Goal: Task Accomplishment & Management: Complete application form

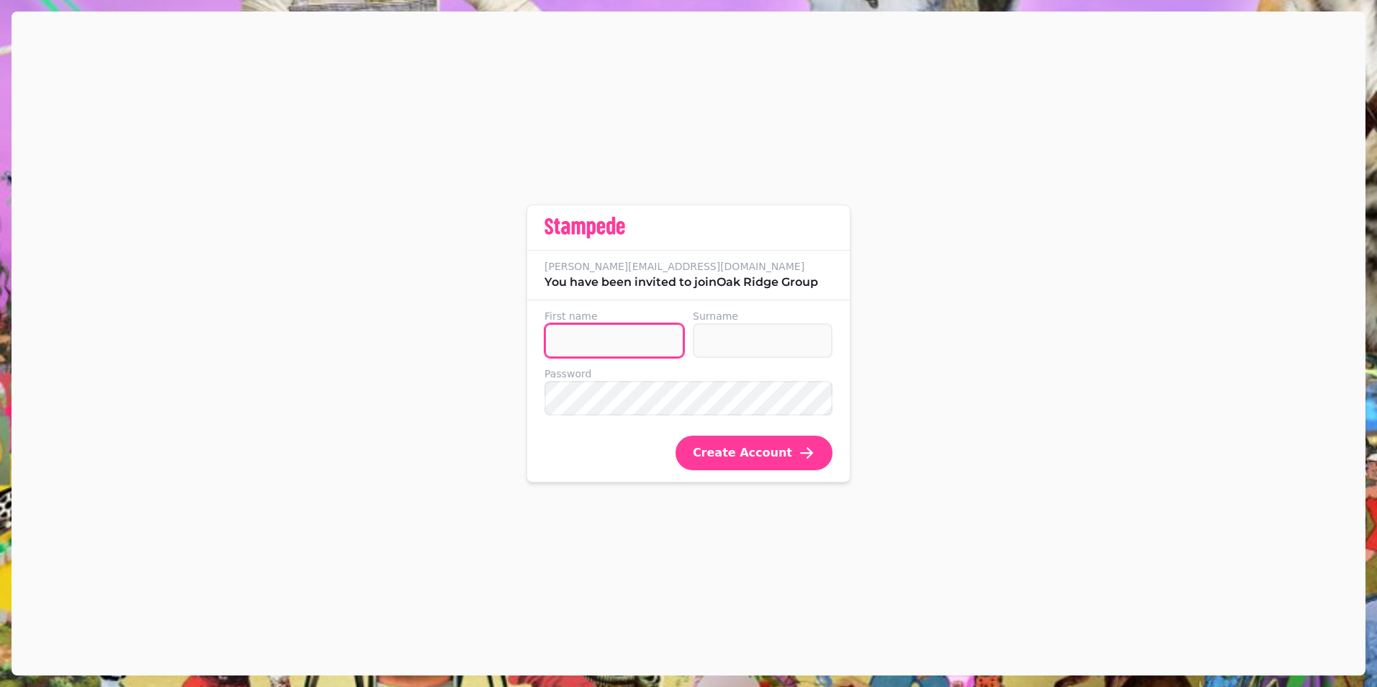
click at [652, 341] on input "First name" at bounding box center [614, 340] width 140 height 35
type input "*******"
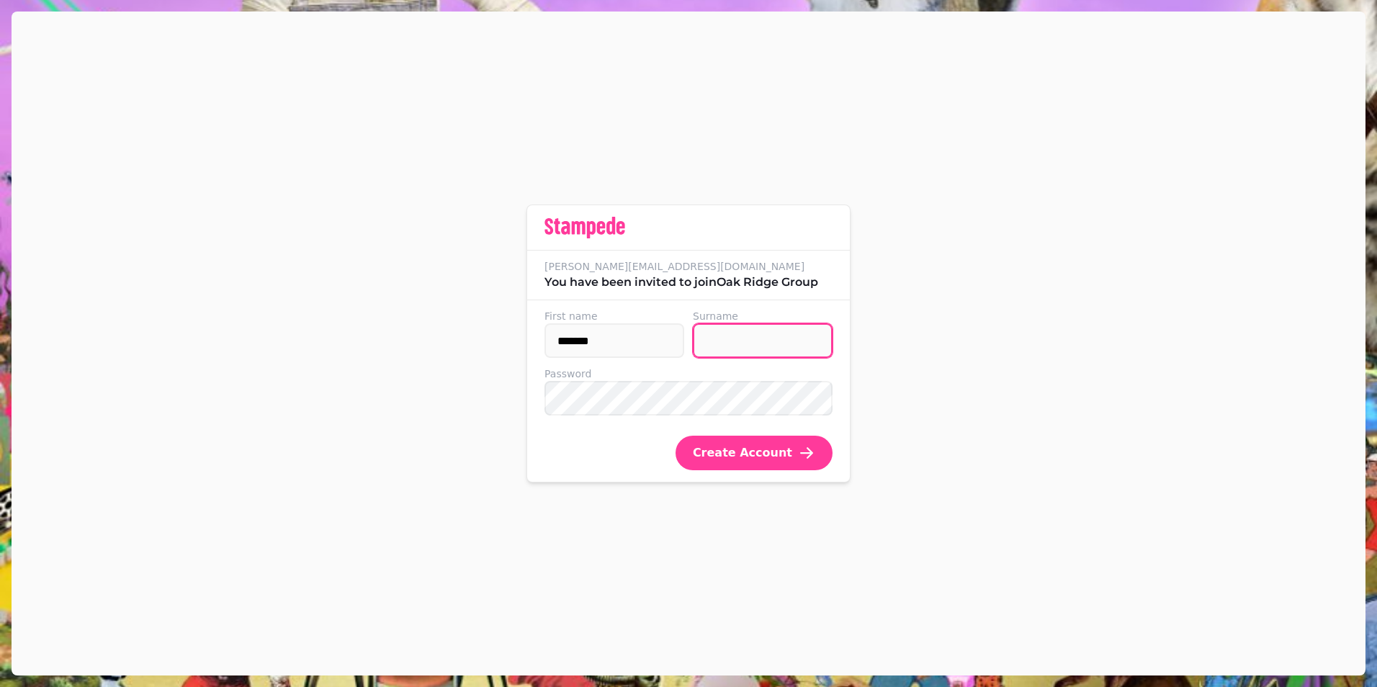
click at [747, 343] on input "Surname" at bounding box center [763, 340] width 140 height 35
type input "********"
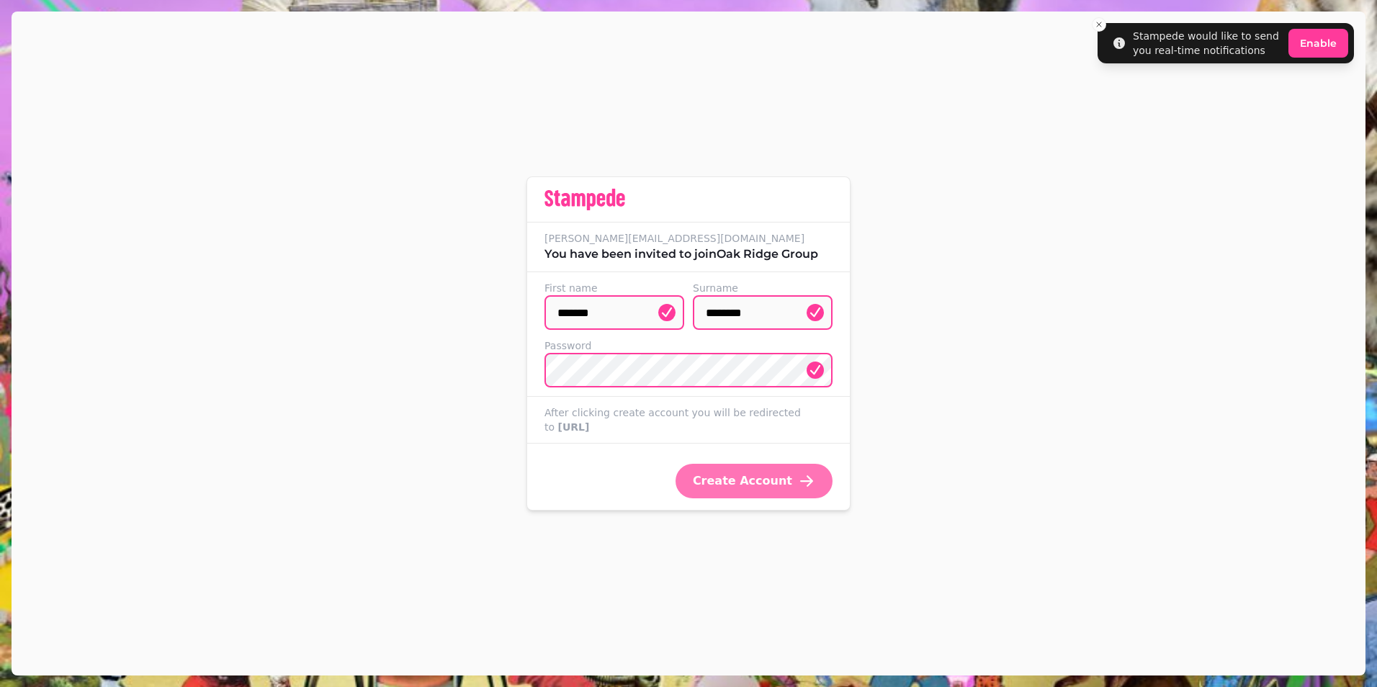
click at [742, 485] on span "Create Account" at bounding box center [742, 481] width 99 height 12
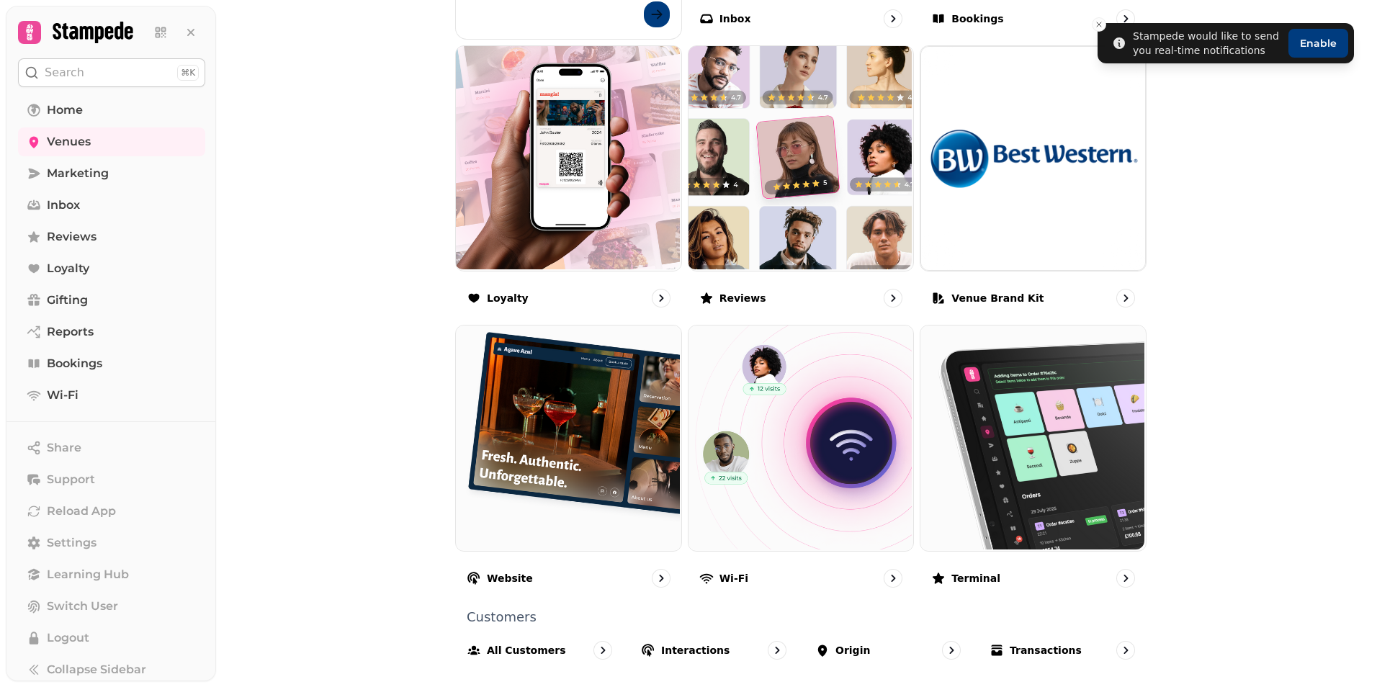
scroll to position [804, 0]
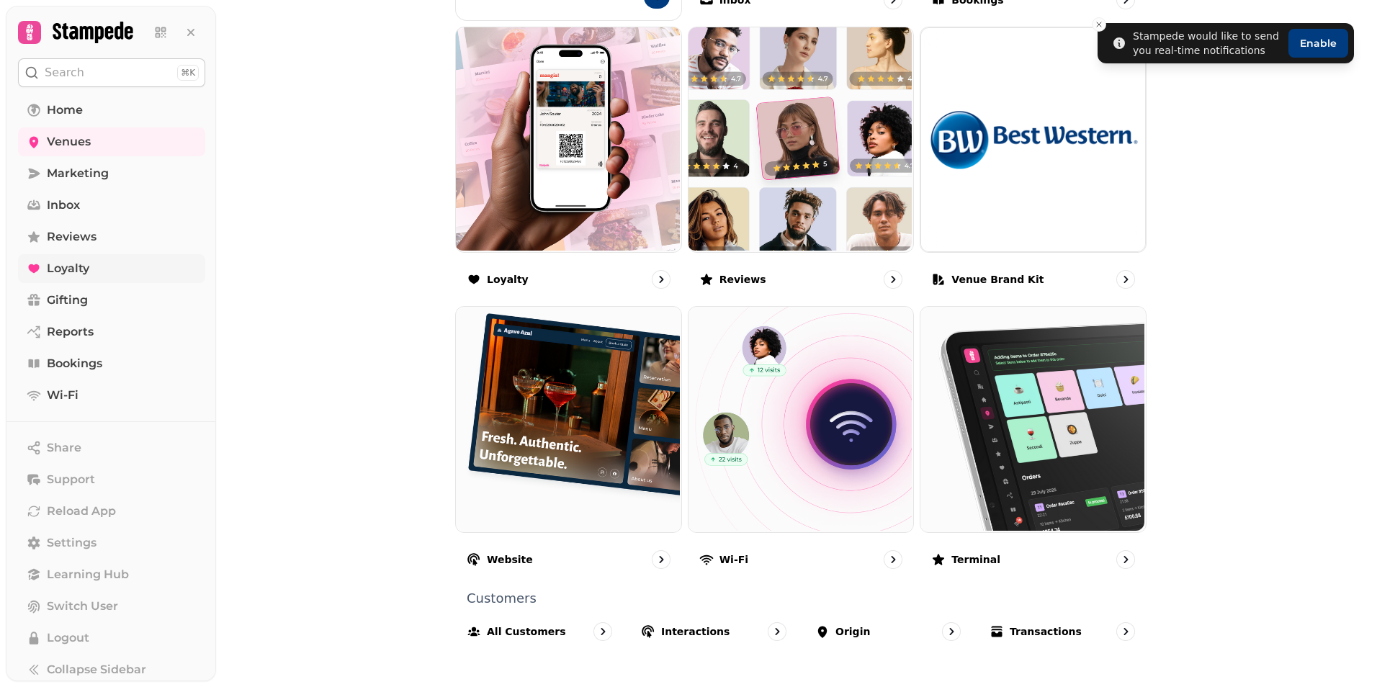
click at [86, 269] on span "Loyalty" at bounding box center [68, 268] width 42 height 17
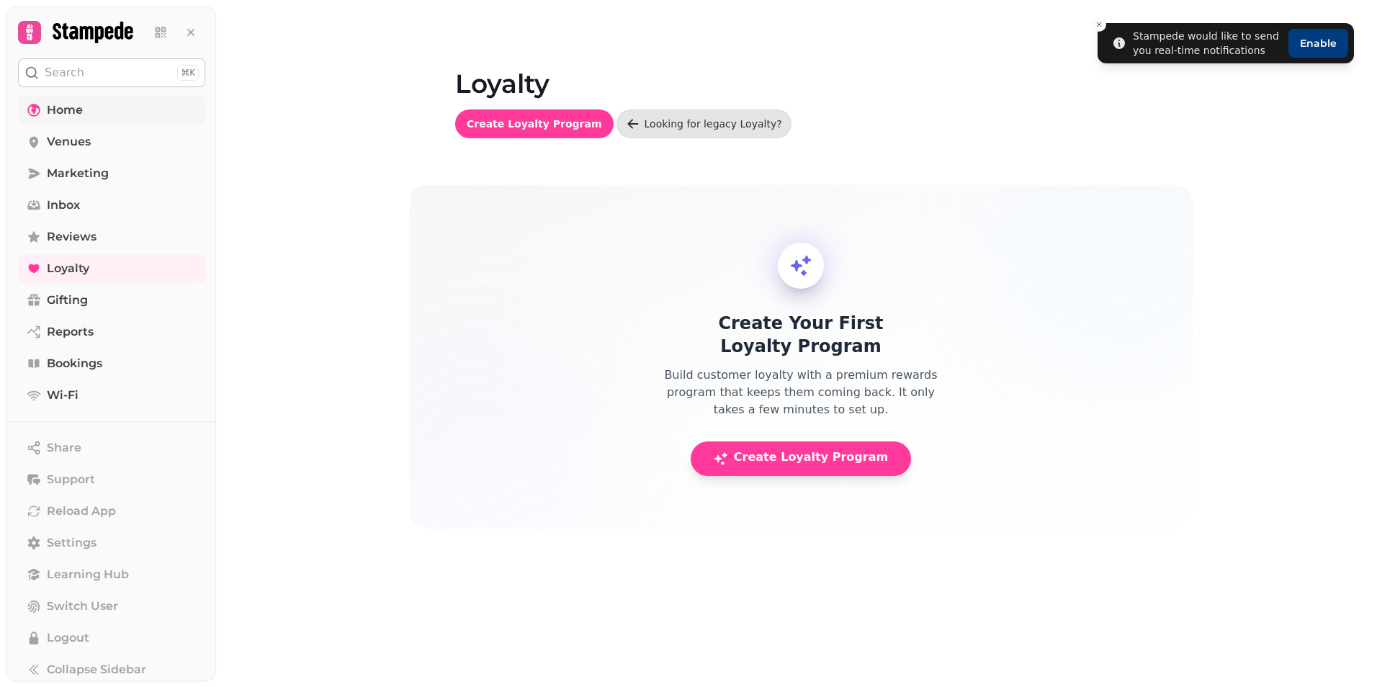
click at [61, 102] on span "Home" at bounding box center [65, 110] width 36 height 17
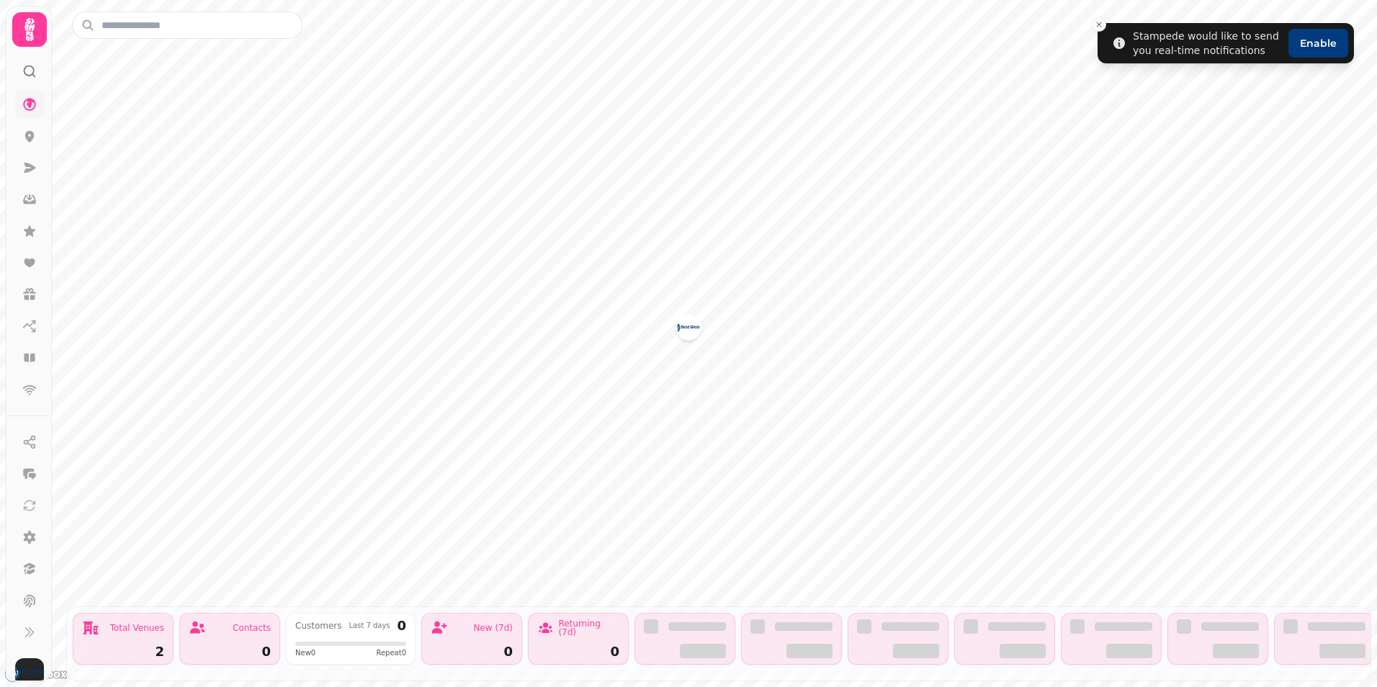
click at [140, 631] on div "Total Venues 2" at bounding box center [123, 639] width 101 height 52
click at [156, 645] on div "2" at bounding box center [123, 651] width 82 height 13
click at [30, 35] on icon at bounding box center [29, 29] width 10 height 23
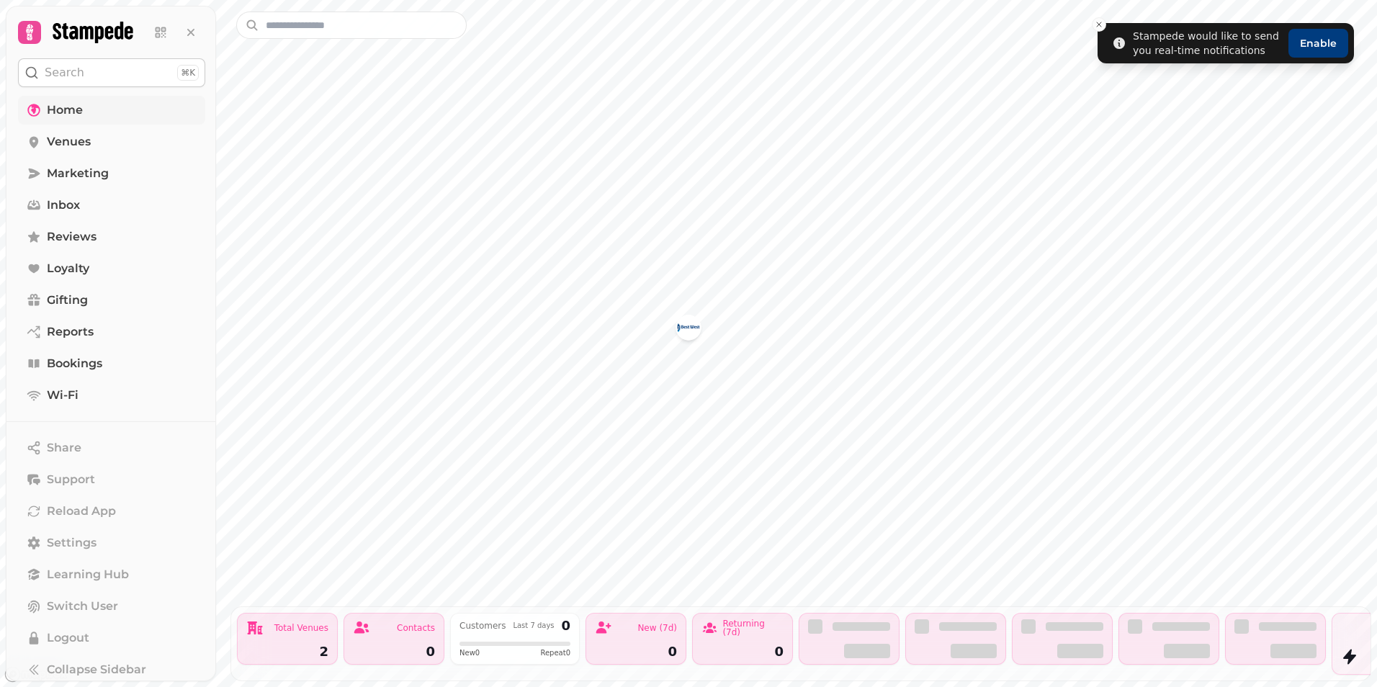
click at [84, 109] on link "Home" at bounding box center [111, 110] width 187 height 29
click at [79, 148] on span "Venues" at bounding box center [69, 141] width 44 height 17
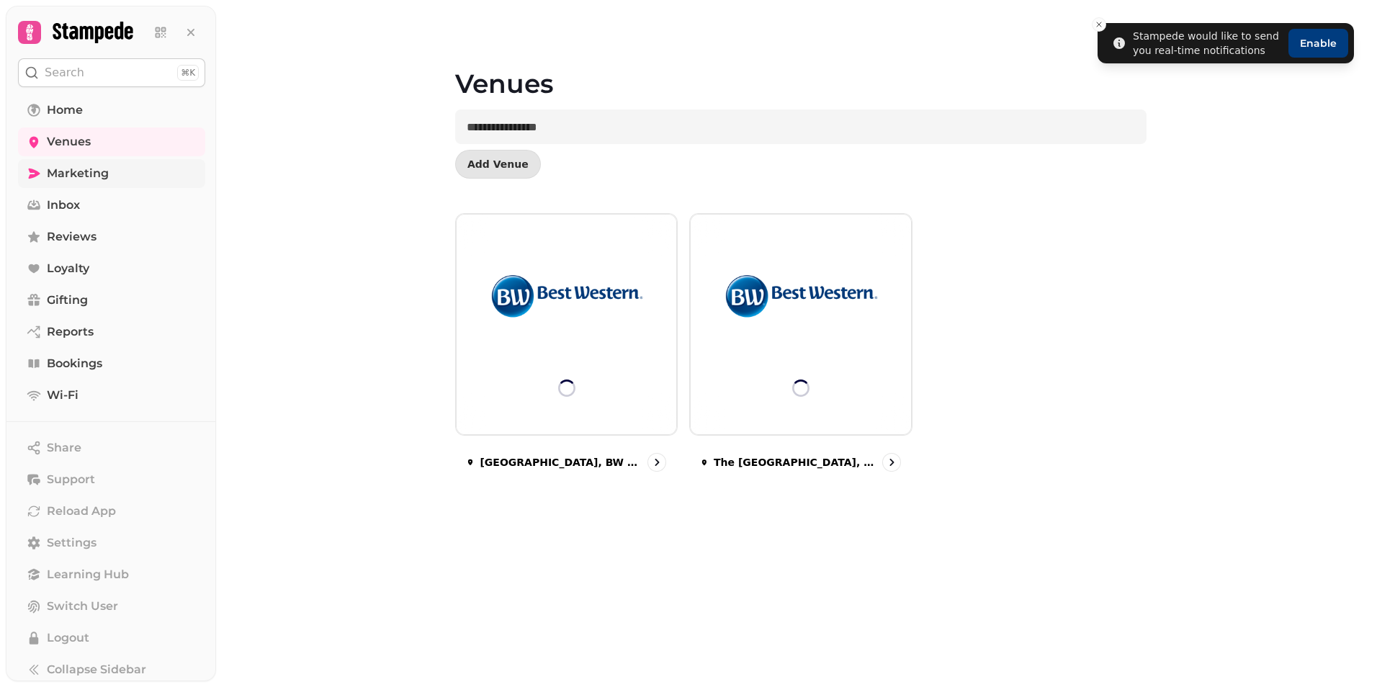
click at [83, 164] on link "Marketing" at bounding box center [111, 173] width 187 height 29
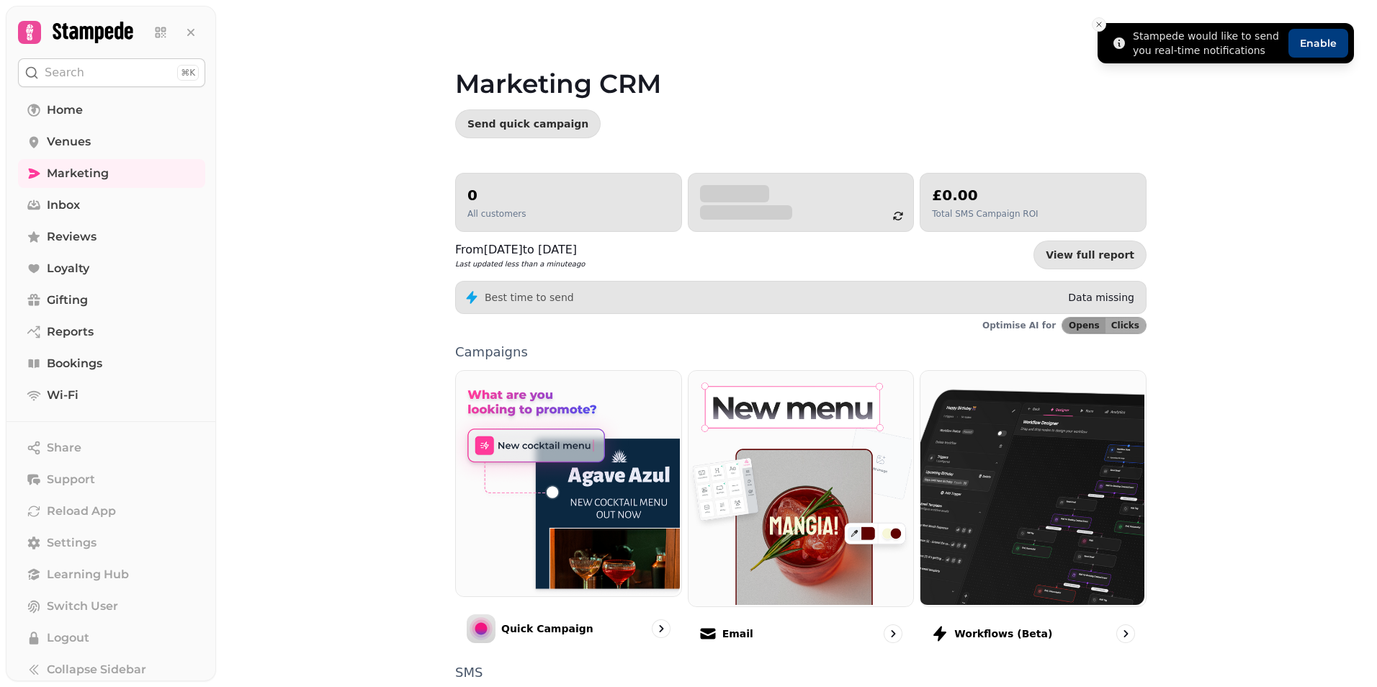
click at [1097, 27] on line "Close toast" at bounding box center [1099, 24] width 4 height 4
